Goal: Information Seeking & Learning: Learn about a topic

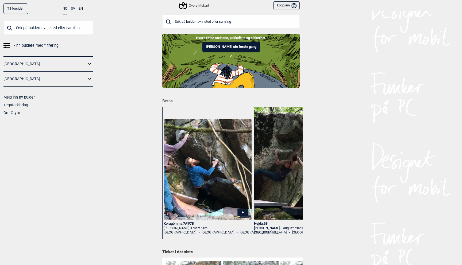
click at [281, 5] on button "Logg inn Bruker" at bounding box center [286, 5] width 26 height 9
click at [272, 6] on icon at bounding box center [276, 3] width 9 height 7
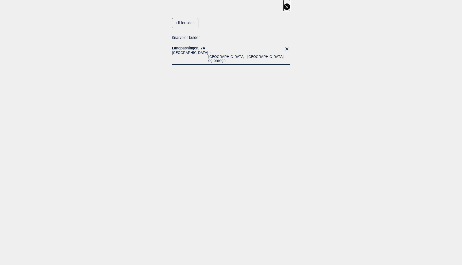
click at [197, 47] on link "Langpasningen , 7A" at bounding box center [188, 48] width 33 height 4
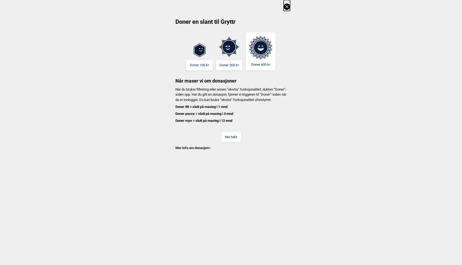
click at [226, 137] on button "Nei takk" at bounding box center [231, 137] width 20 height 10
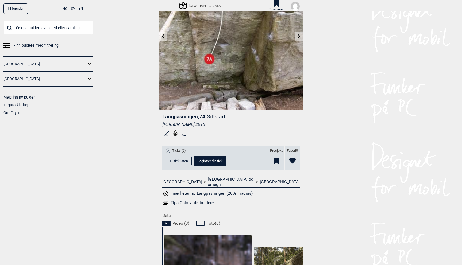
scroll to position [54, 0]
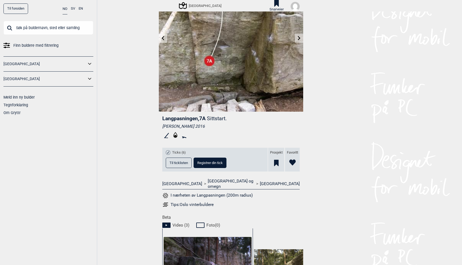
click at [188, 192] on button "I nærheten av Langpasningen (200m radius)" at bounding box center [207, 195] width 90 height 7
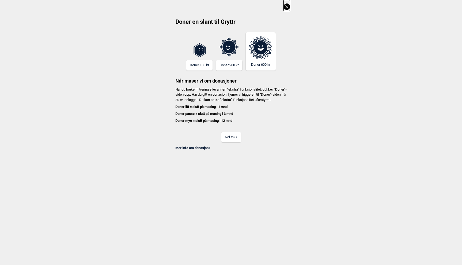
click at [232, 142] on button "Nei takk" at bounding box center [231, 137] width 20 height 10
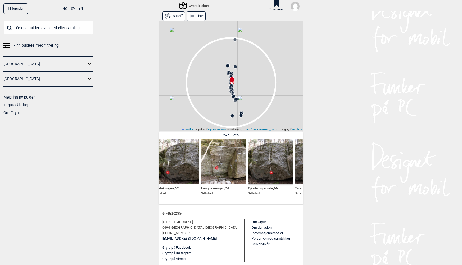
scroll to position [0, 1677]
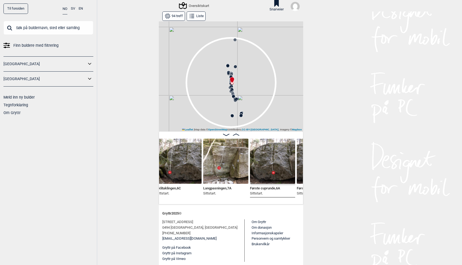
click at [229, 176] on img at bounding box center [225, 161] width 45 height 45
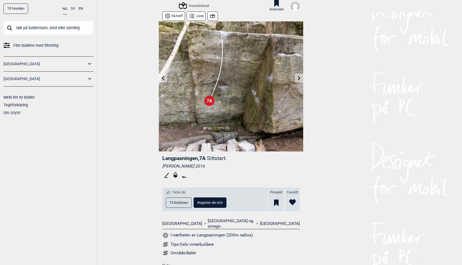
scroll to position [18, 0]
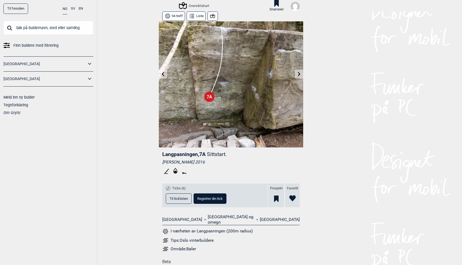
click at [194, 228] on button "I nærheten av Langpasningen (200m radius)" at bounding box center [207, 231] width 90 height 7
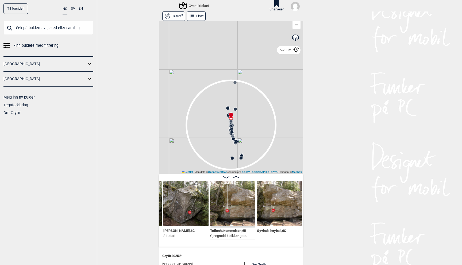
scroll to position [0, 990]
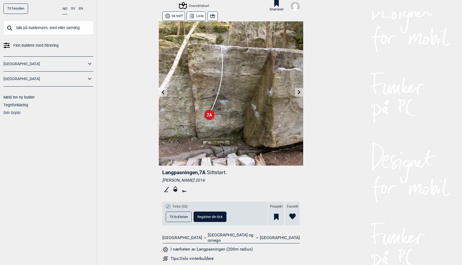
click at [43, 66] on link "[GEOGRAPHIC_DATA]" at bounding box center [44, 64] width 83 height 8
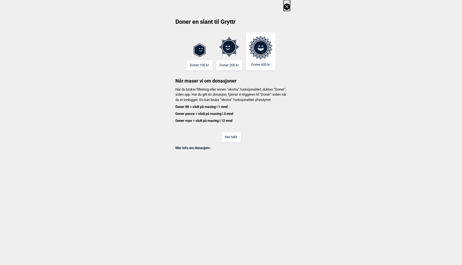
click at [233, 142] on button "Nei takk" at bounding box center [231, 137] width 20 height 10
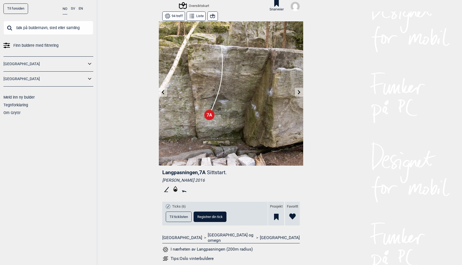
click at [88, 64] on icon at bounding box center [89, 64] width 7 height 8
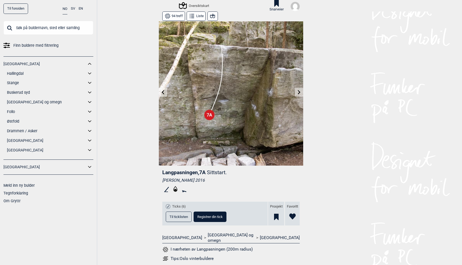
click at [92, 101] on icon at bounding box center [89, 102] width 7 height 8
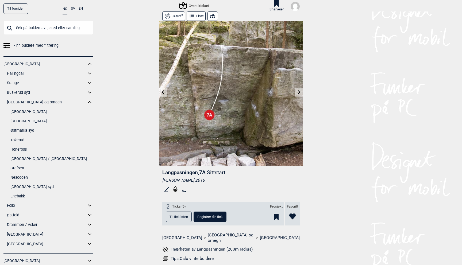
click at [17, 168] on link "Grefsen" at bounding box center [51, 168] width 83 height 8
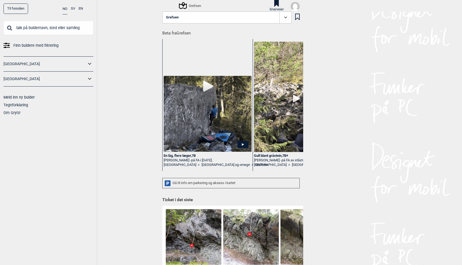
click at [183, 5] on icon at bounding box center [183, 5] width 8 height 7
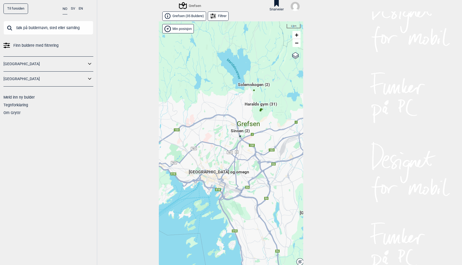
scroll to position [9, 0]
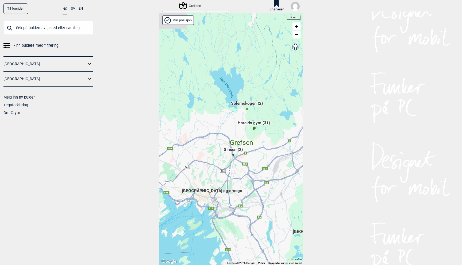
drag, startPoint x: 270, startPoint y: 113, endPoint x: 265, endPoint y: 141, distance: 28.0
click at [265, 141] on div "Hallingdal Gol Ål Stange Kolomoen Vallset Tangen Sørli Åsbygda Buskerud syd Kon…" at bounding box center [231, 139] width 144 height 252
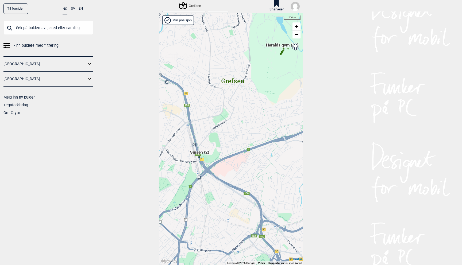
drag, startPoint x: 187, startPoint y: 171, endPoint x: 240, endPoint y: 122, distance: 71.9
click at [240, 122] on div "Hallingdal Gol Ål Stange Kolomoen Vallset Tangen Sørli Åsbygda Buskerud syd Kon…" at bounding box center [231, 139] width 144 height 252
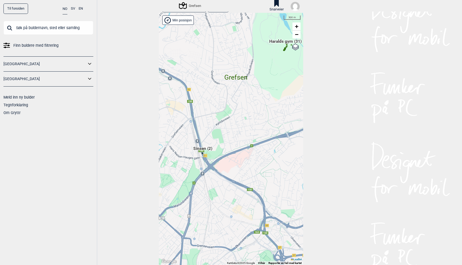
click at [202, 148] on span "Sinsen (2)" at bounding box center [202, 151] width 19 height 10
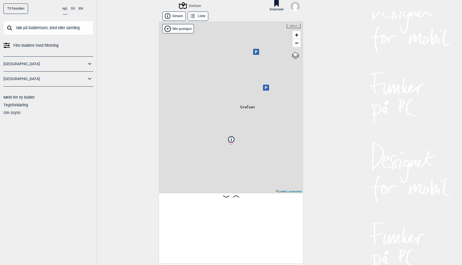
scroll to position [0, 42]
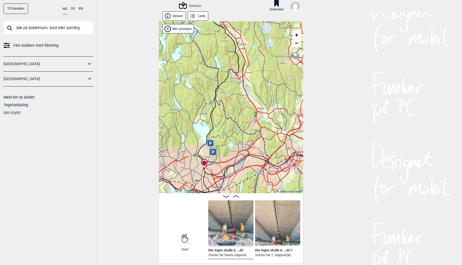
click at [230, 251] on span "Der ingen skulle tr... , 6C" at bounding box center [226, 249] width 36 height 5
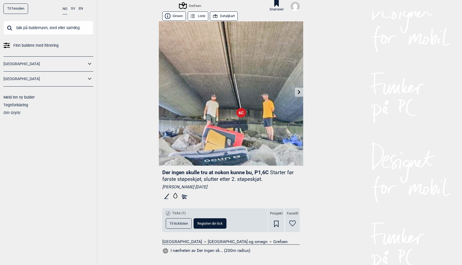
click at [299, 93] on icon at bounding box center [299, 92] width 4 height 4
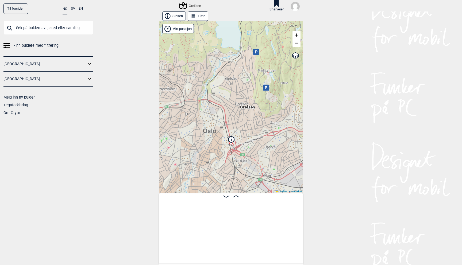
scroll to position [0, 42]
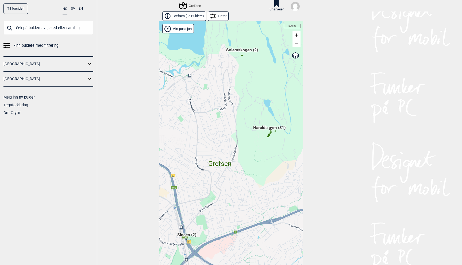
scroll to position [9, 0]
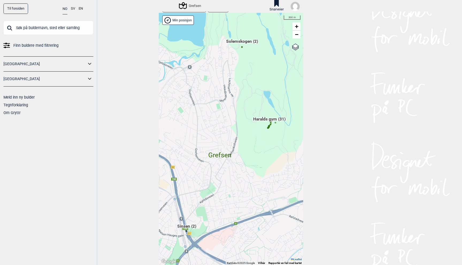
click at [269, 126] on span "Haralds gym (31)" at bounding box center [269, 121] width 32 height 10
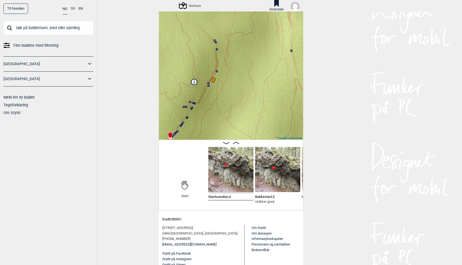
scroll to position [59, 0]
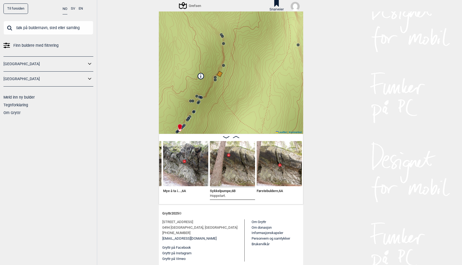
scroll to position [0, 229]
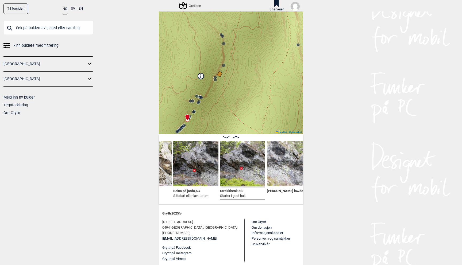
scroll to position [0, 496]
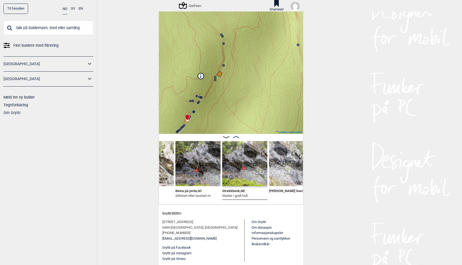
click at [246, 174] on img at bounding box center [244, 163] width 45 height 45
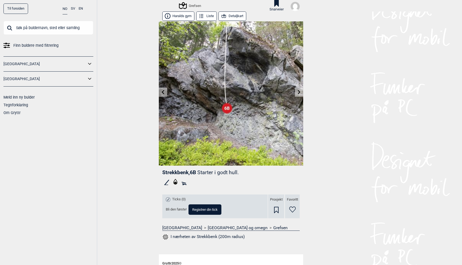
click at [18, 10] on link "Til forsiden" at bounding box center [15, 8] width 25 height 10
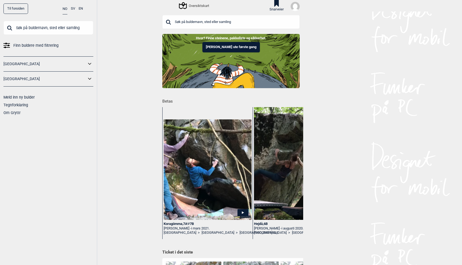
click at [73, 8] on button "SV" at bounding box center [73, 8] width 4 height 10
click at [66, 10] on button "NO" at bounding box center [65, 8] width 5 height 10
click at [70, 10] on div "NO SV EN" at bounding box center [73, 8] width 20 height 10
click at [72, 8] on button "SV" at bounding box center [73, 8] width 4 height 10
click at [64, 10] on button "NO" at bounding box center [65, 8] width 5 height 10
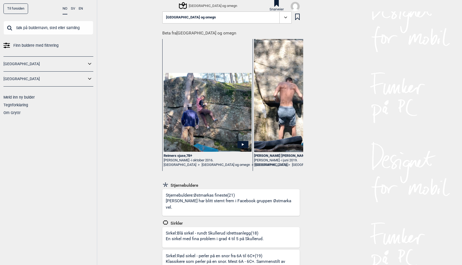
click at [196, 197] on div "Stjernebuldere: Østmarkas fineste (21) Buldrene har blitt stemt frem i Facebook…" at bounding box center [233, 204] width 134 height 23
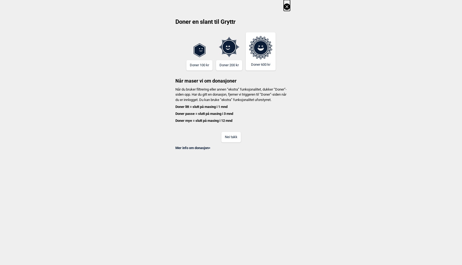
click at [231, 142] on button "Nei takk" at bounding box center [231, 137] width 20 height 10
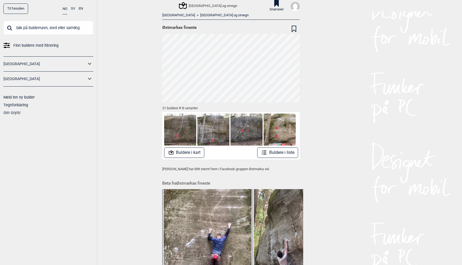
click at [272, 153] on button "Buldere i liste" at bounding box center [277, 153] width 41 height 10
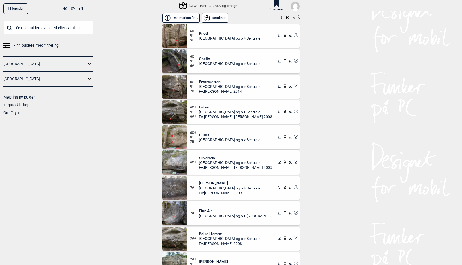
scroll to position [103, 0]
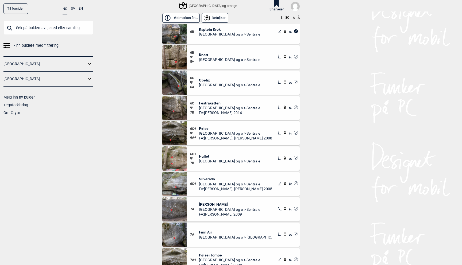
click at [206, 128] on span "Pølse" at bounding box center [235, 128] width 73 height 5
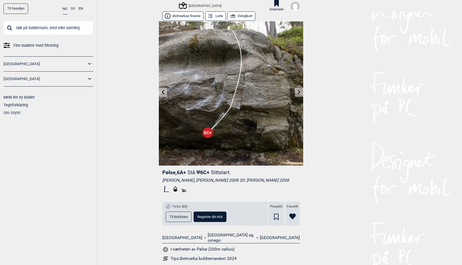
click at [184, 191] on rect at bounding box center [184, 191] width 4 height 2
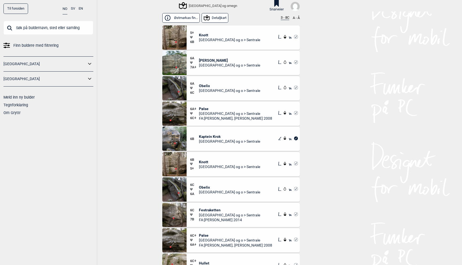
click at [202, 235] on span "Pølse" at bounding box center [235, 235] width 73 height 5
click at [207, 187] on span "Obelix" at bounding box center [229, 187] width 61 height 5
click at [213, 210] on span "Festraketten" at bounding box center [229, 210] width 61 height 5
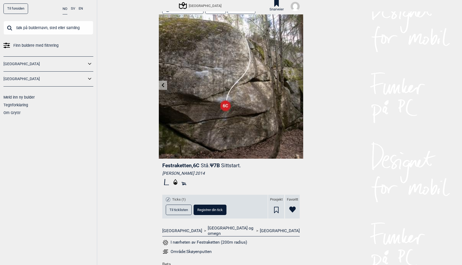
scroll to position [6, 0]
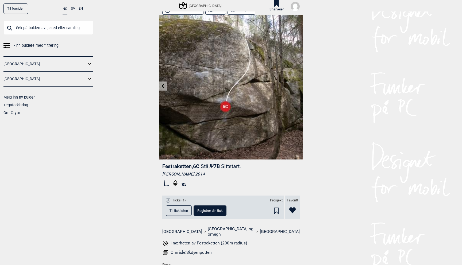
click at [179, 210] on span "Til ticklisten" at bounding box center [179, 210] width 18 height 3
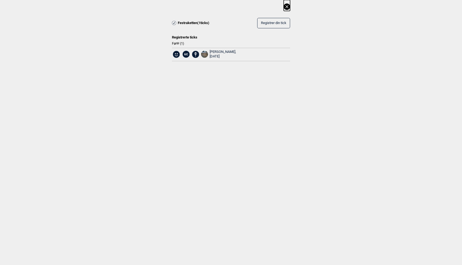
click at [288, 8] on icon at bounding box center [287, 6] width 6 height 6
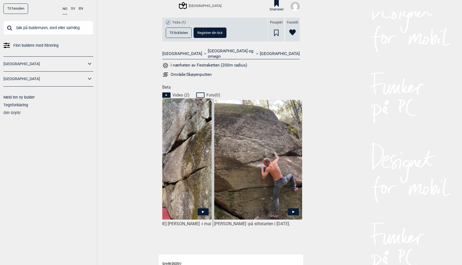
scroll to position [0, 0]
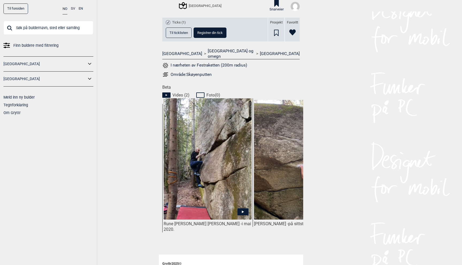
click at [238, 210] on icon at bounding box center [243, 212] width 11 height 7
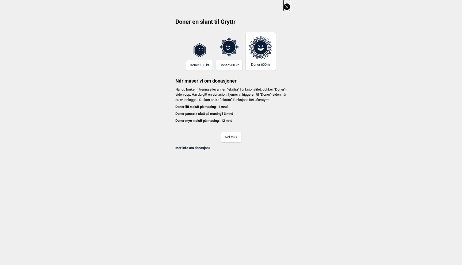
click at [232, 136] on div "Nei takk" at bounding box center [231, 133] width 118 height 17
click at [232, 138] on button "Nei takk" at bounding box center [231, 137] width 20 height 10
